Goal: Find contact information: Find contact information

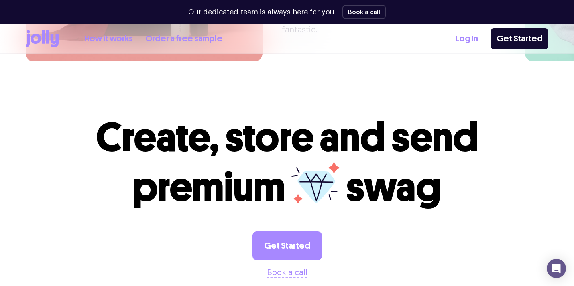
scroll to position [2226, 0]
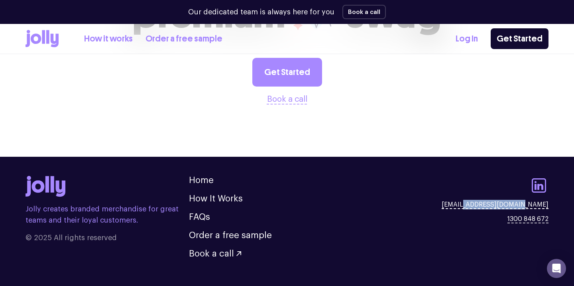
drag, startPoint x: 554, startPoint y: 185, endPoint x: 498, endPoint y: 186, distance: 56.2
click at [498, 186] on footer "Jolly creates branded merchandise for great teams and their loyal customers. © …" at bounding box center [287, 223] width 574 height 133
copy link "[DOMAIN_NAME]"
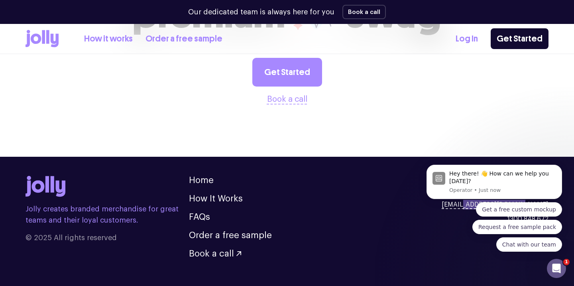
scroll to position [0, 0]
click at [554, 267] on icon "Open Intercom Messenger" at bounding box center [555, 267] width 13 height 13
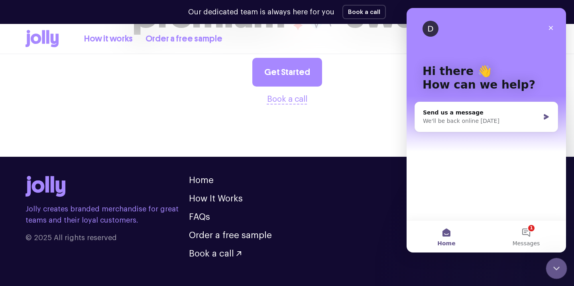
click at [556, 266] on icon "Close Intercom Messenger" at bounding box center [555, 267] width 10 height 10
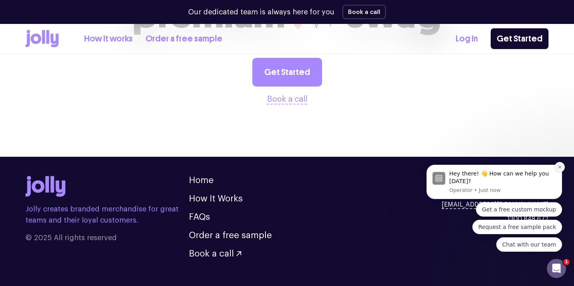
click at [559, 166] on icon "Dismiss notification" at bounding box center [559, 167] width 4 height 4
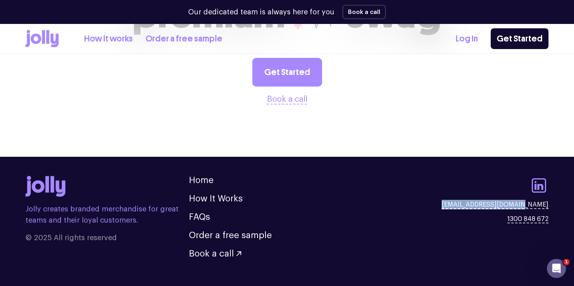
drag, startPoint x: 553, startPoint y: 184, endPoint x: 477, endPoint y: 184, distance: 76.9
click at [477, 184] on footer "Jolly creates branded merchandise for great teams and their loyal customers. © …" at bounding box center [287, 223] width 574 height 133
copy link "[EMAIL_ADDRESS][DOMAIN_NAME]"
